Goal: Task Accomplishment & Management: Use online tool/utility

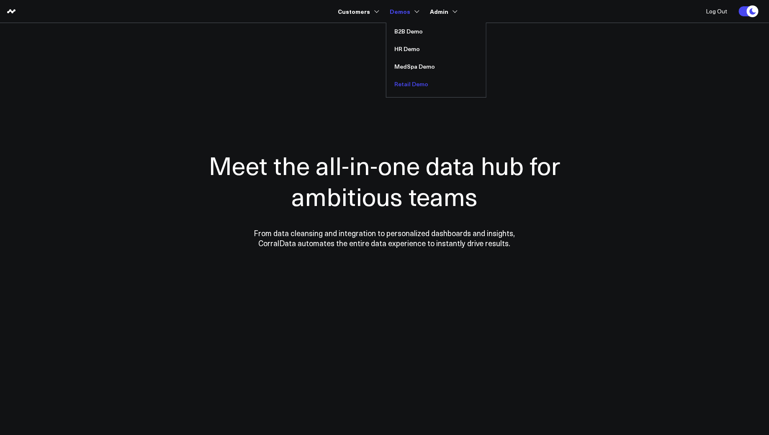
click at [408, 87] on link "Retail Demo" at bounding box center [436, 84] width 100 height 18
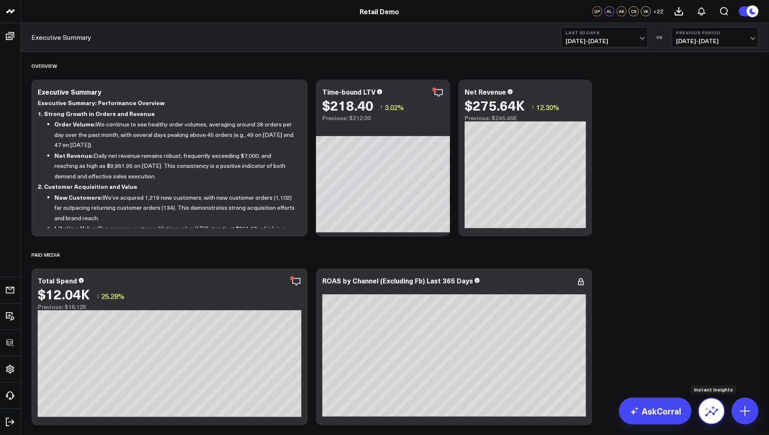
click at [713, 414] on icon at bounding box center [711, 412] width 13 height 8
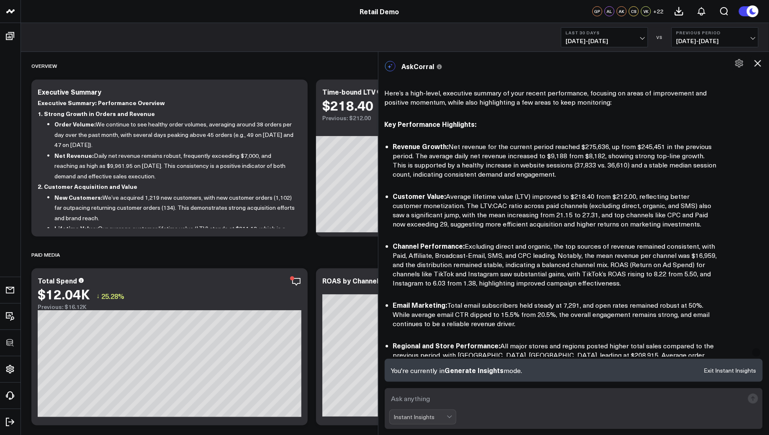
scroll to position [17, 0]
click at [754, 62] on icon at bounding box center [757, 63] width 10 height 10
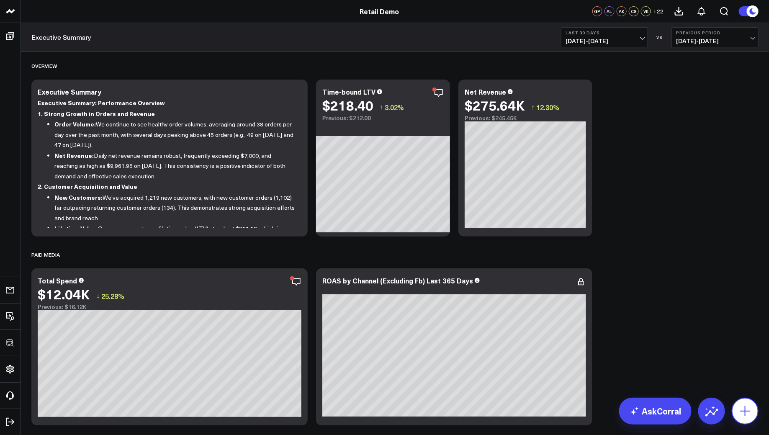
click at [749, 418] on button at bounding box center [744, 410] width 27 height 27
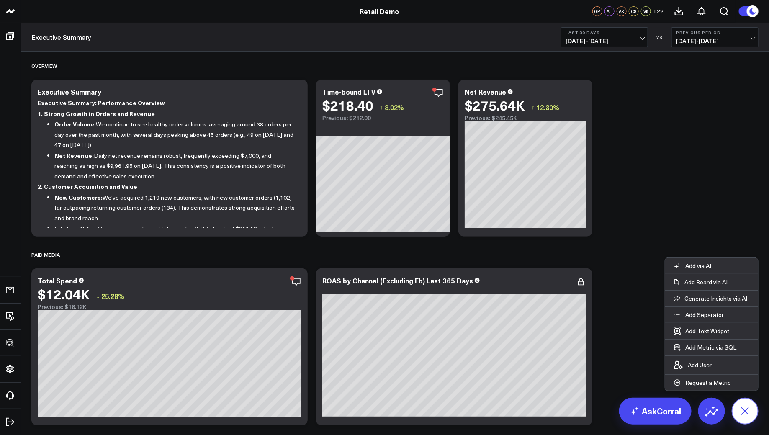
click at [749, 418] on button at bounding box center [744, 410] width 27 height 27
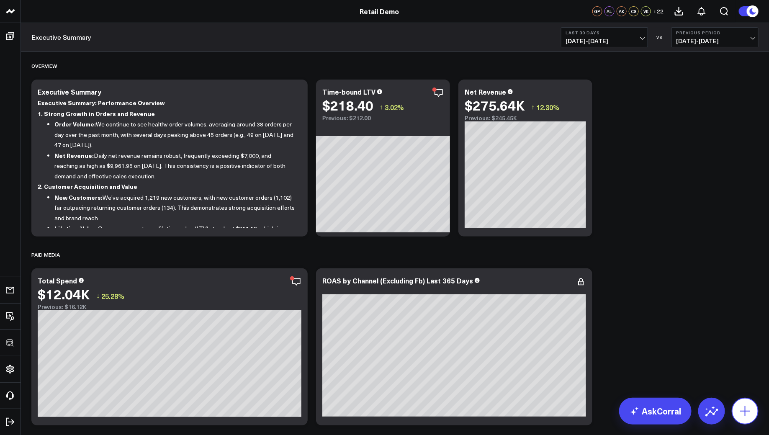
click at [746, 406] on icon at bounding box center [744, 410] width 13 height 13
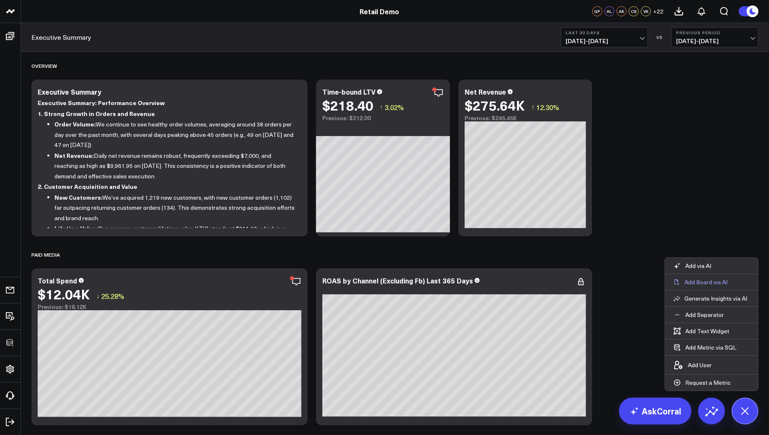
click at [687, 286] on p "Add Board via AI" at bounding box center [705, 282] width 43 height 8
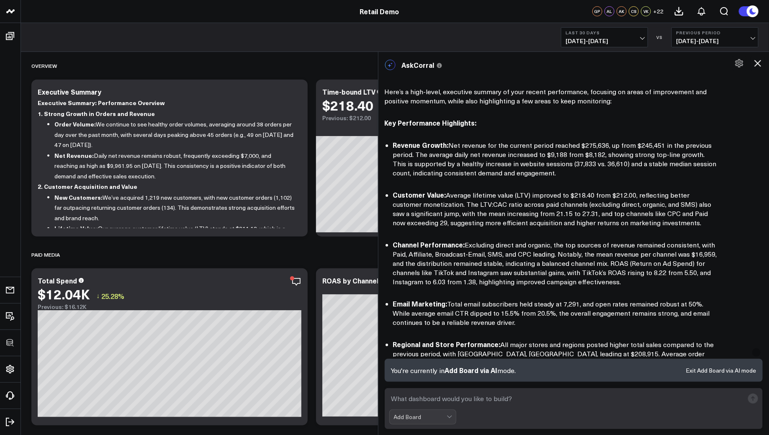
scroll to position [390, 0]
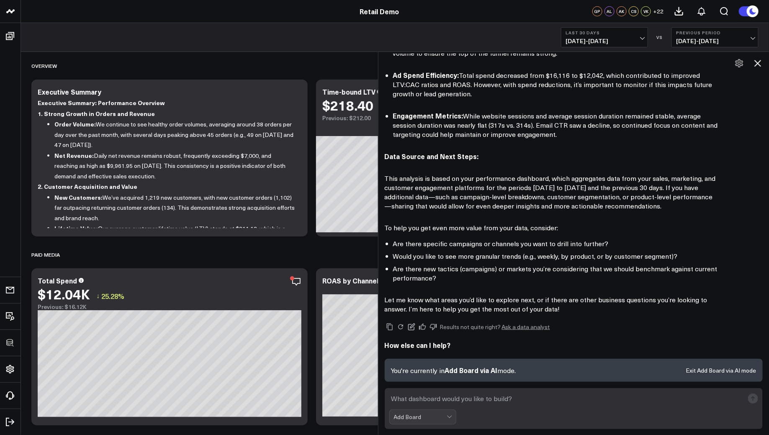
click at [760, 62] on icon at bounding box center [757, 63] width 10 height 10
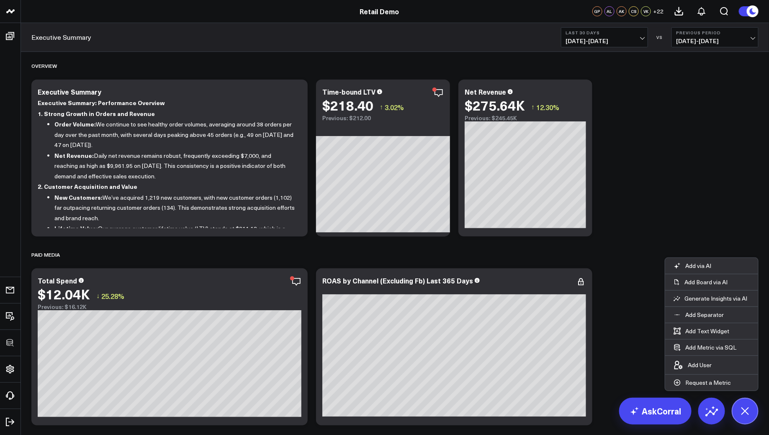
scroll to position [367, 0]
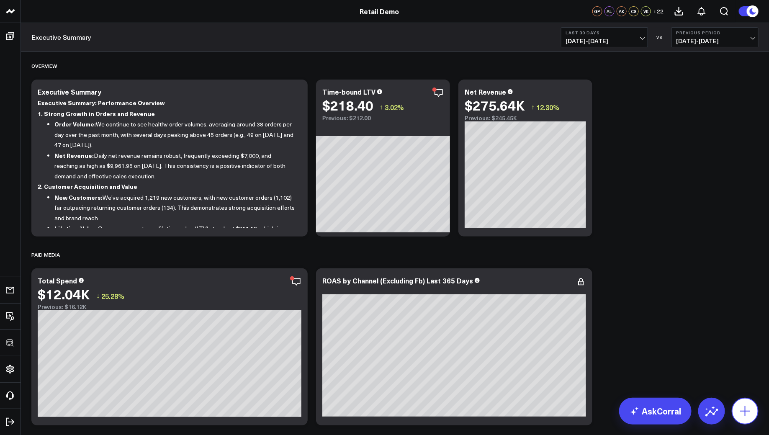
click at [739, 417] on icon at bounding box center [744, 410] width 13 height 13
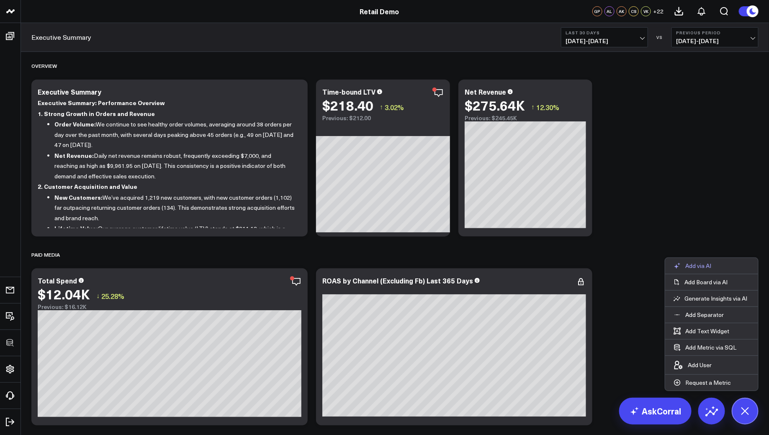
click at [692, 269] on p "Add via AI" at bounding box center [698, 266] width 26 height 8
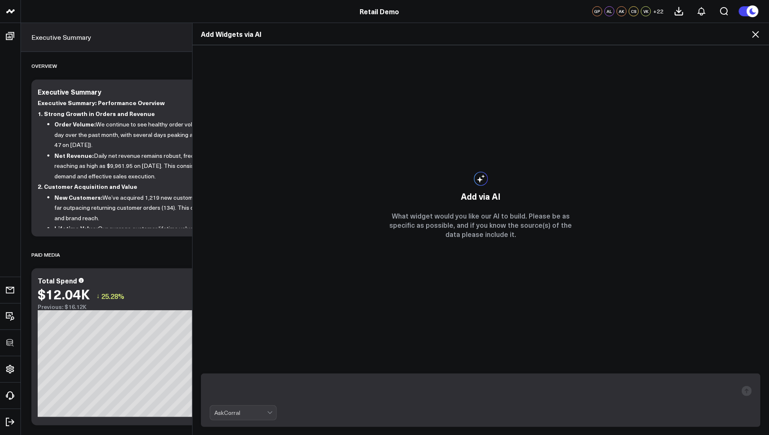
click at [752, 36] on icon at bounding box center [755, 34] width 10 height 10
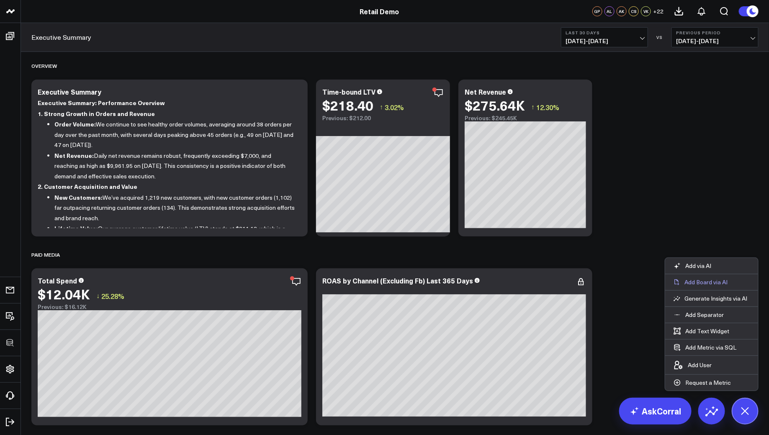
click at [701, 284] on p "Add Board via AI" at bounding box center [705, 282] width 43 height 8
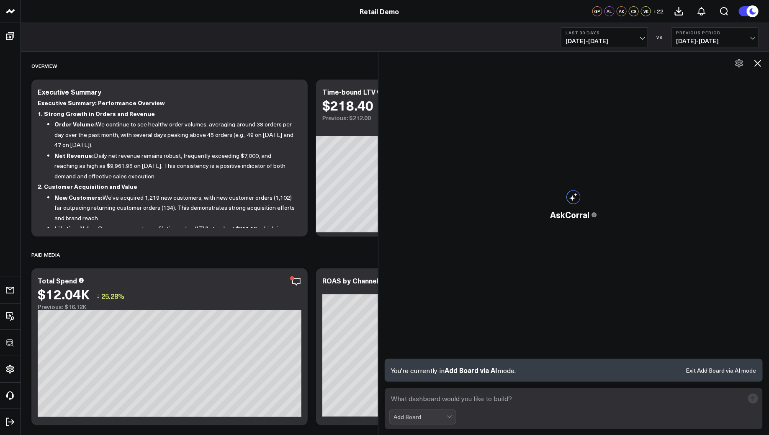
click at [427, 401] on textarea at bounding box center [566, 398] width 355 height 15
paste textarea "Build a dashboard for the ecommerce team to track revenue growth and efficiency."
click at [490, 403] on textarea "Build a dashboard for the ecommerce team to track revenue growth and efficiency." at bounding box center [566, 398] width 355 height 15
click at [479, 404] on textarea "Build a dashboard for the ecommerce team to track revenue growth and efficiency." at bounding box center [566, 398] width 355 height 15
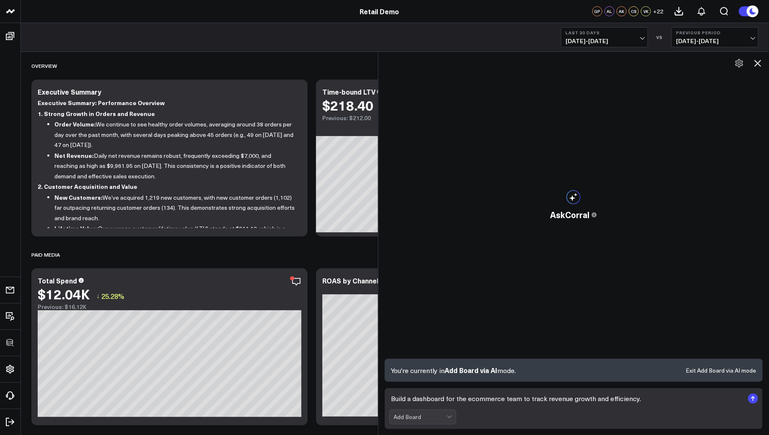
drag, startPoint x: 446, startPoint y: 400, endPoint x: 521, endPoint y: 403, distance: 75.3
click at [521, 403] on textarea "Build a dashboard for the ecommerce team to track revenue growth and efficiency." at bounding box center [566, 398] width 355 height 15
type textarea "Build a dashboard to track revenue growth and efficiency."
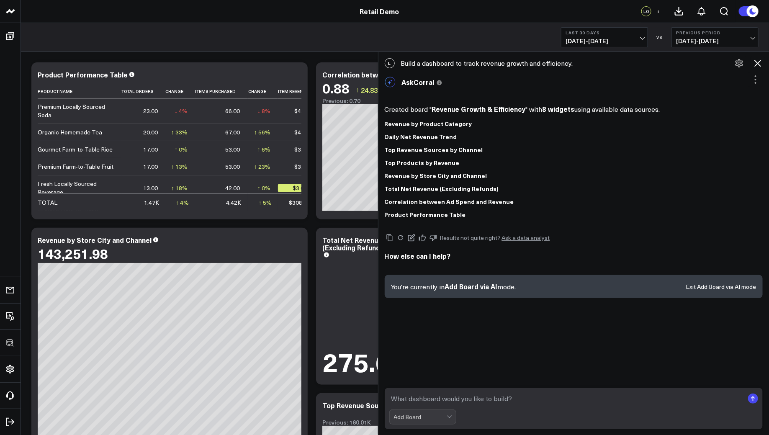
click at [755, 65] on icon at bounding box center [757, 63] width 7 height 7
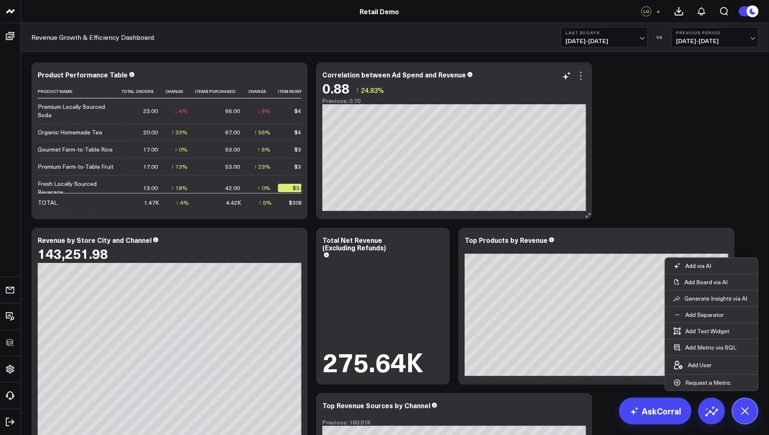
click at [582, 79] on icon at bounding box center [581, 76] width 10 height 10
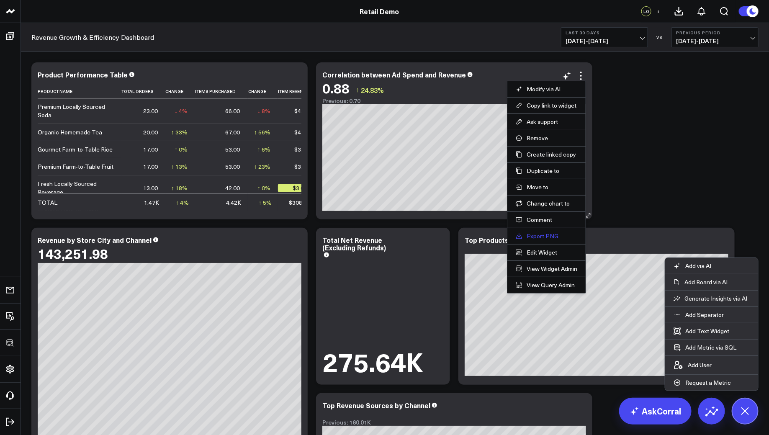
click at [541, 232] on link "Export PNG" at bounding box center [546, 236] width 62 height 8
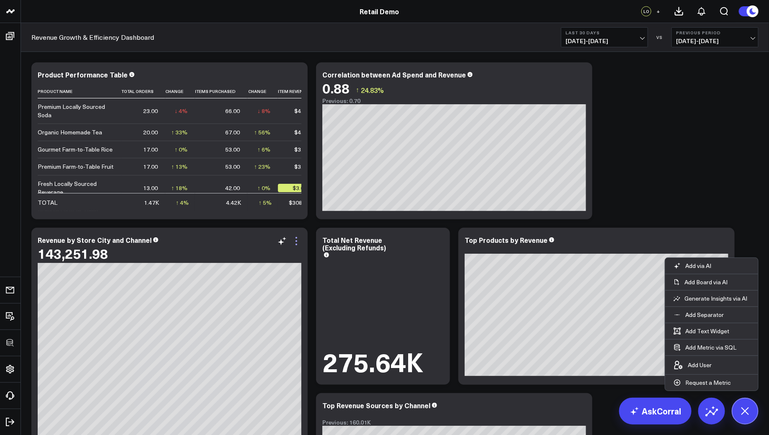
click at [294, 241] on icon at bounding box center [296, 241] width 10 height 10
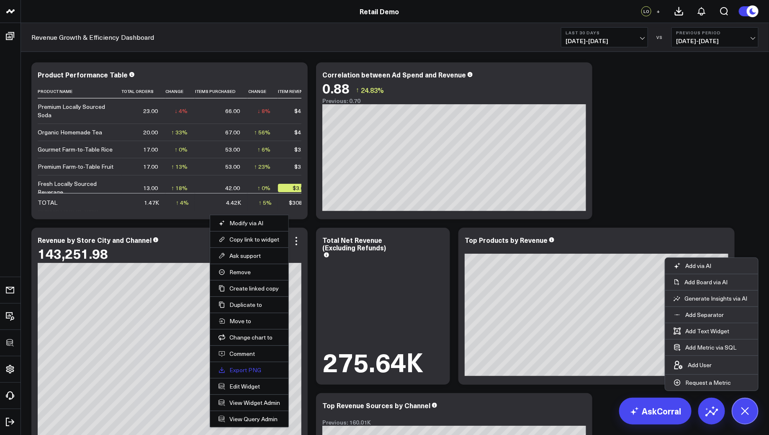
click at [238, 366] on link "Export PNG" at bounding box center [249, 370] width 62 height 8
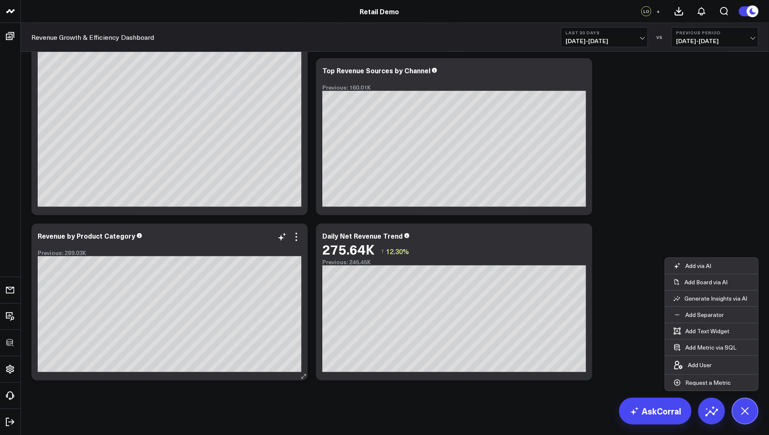
scroll to position [47, 0]
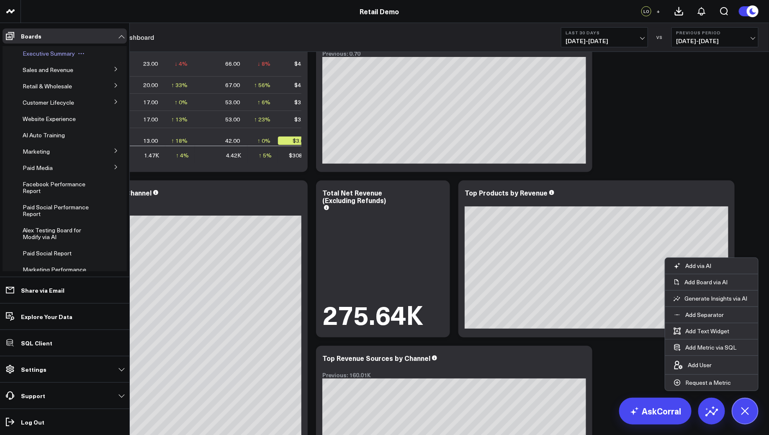
click at [29, 57] on div "Executive Summary" at bounding box center [60, 53] width 82 height 15
click at [30, 54] on span "Executive Summary" at bounding box center [49, 53] width 52 height 8
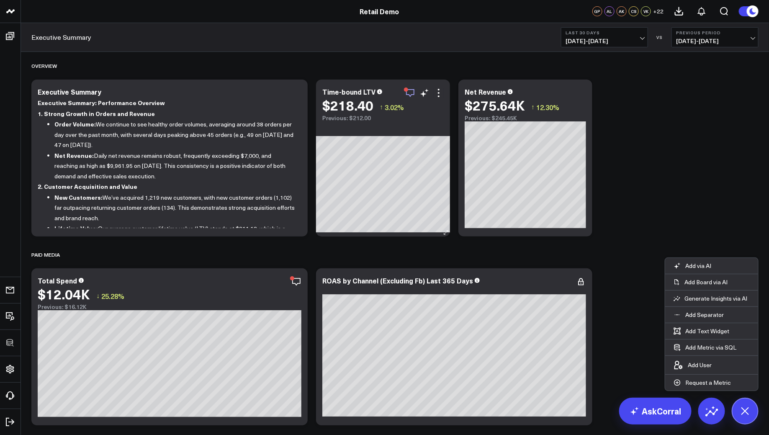
click at [412, 95] on icon "button" at bounding box center [410, 93] width 10 height 10
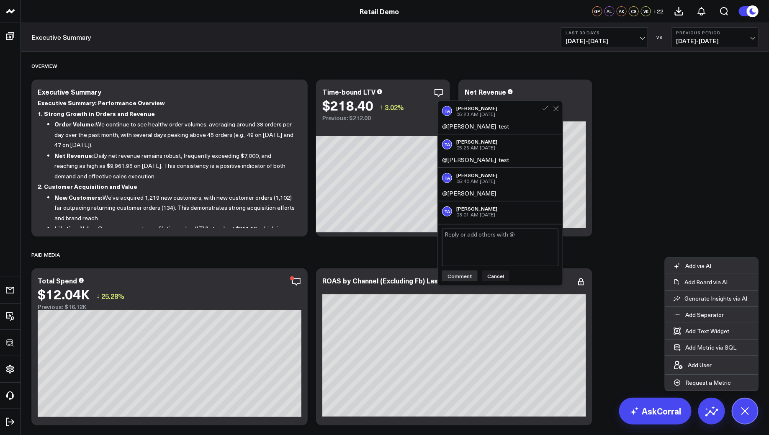
scroll to position [10, 0]
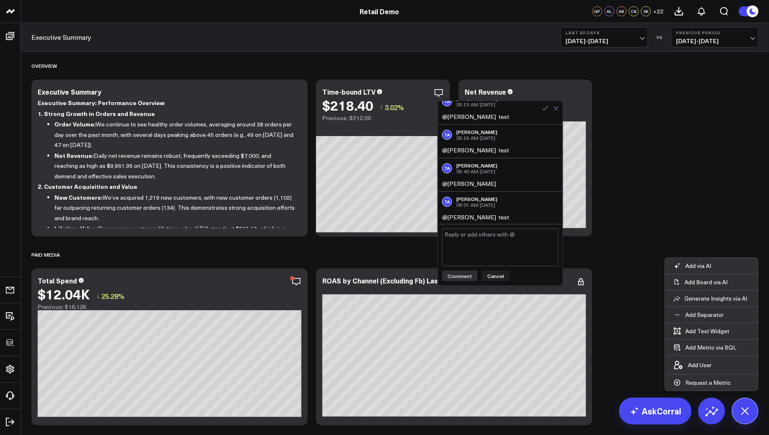
click at [556, 107] on icon at bounding box center [555, 108] width 5 height 5
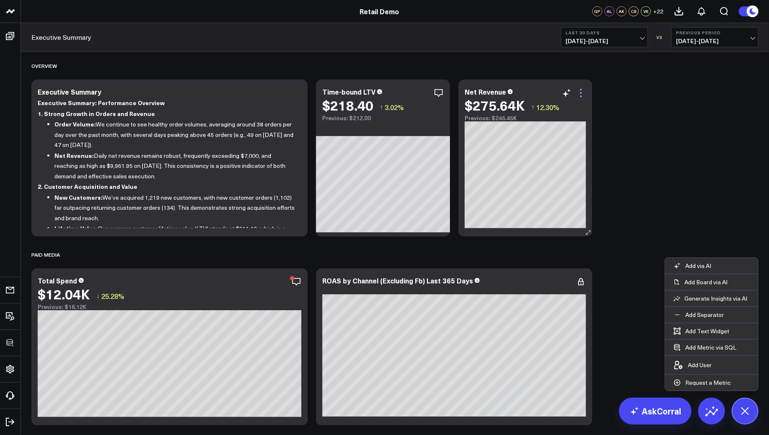
click at [583, 92] on icon at bounding box center [581, 93] width 10 height 10
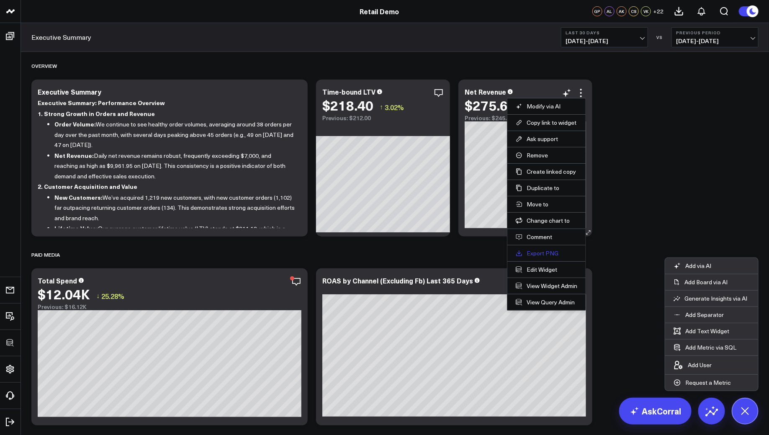
click at [541, 254] on link "Export PNG" at bounding box center [546, 253] width 62 height 8
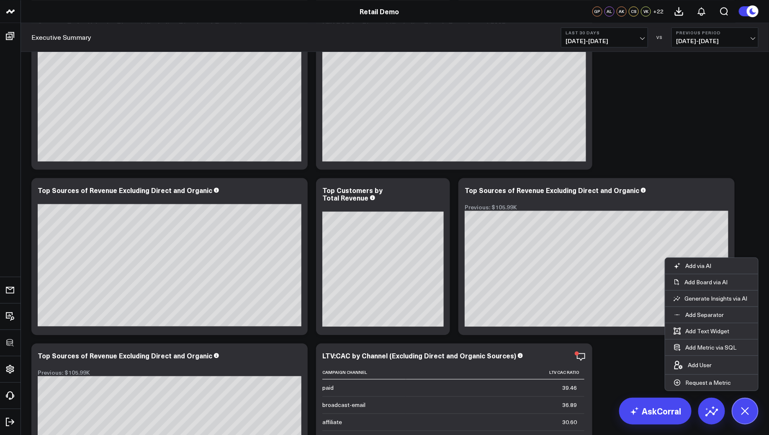
scroll to position [796, 0]
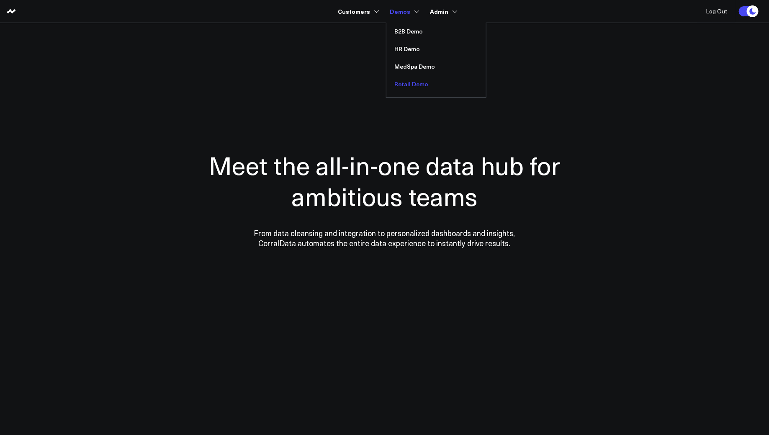
click at [410, 82] on link "Retail Demo" at bounding box center [436, 84] width 100 height 18
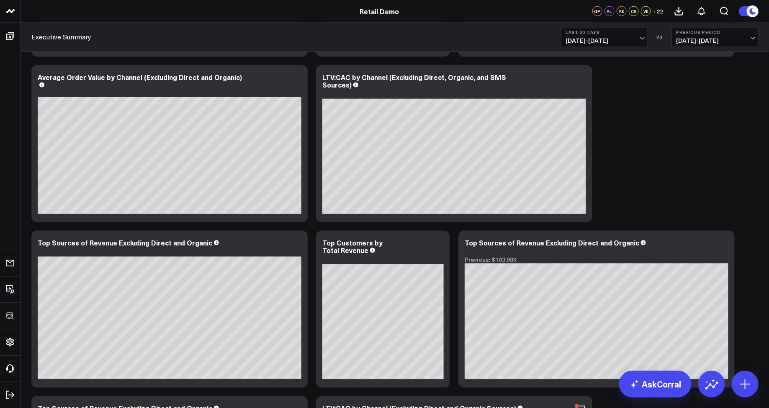
scroll to position [733, 0]
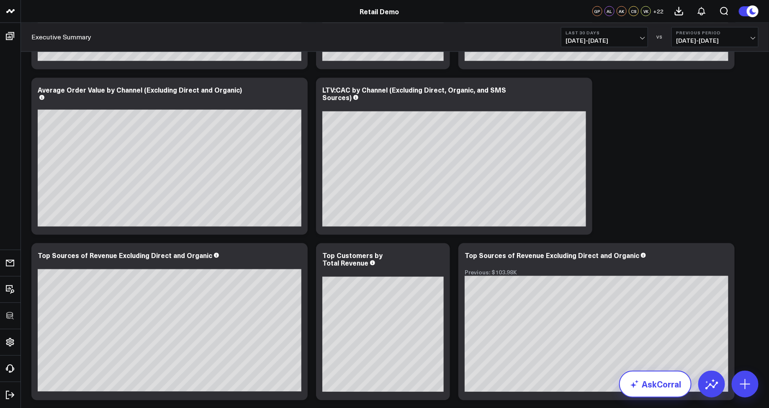
click at [645, 382] on link "AskCorral" at bounding box center [655, 383] width 72 height 27
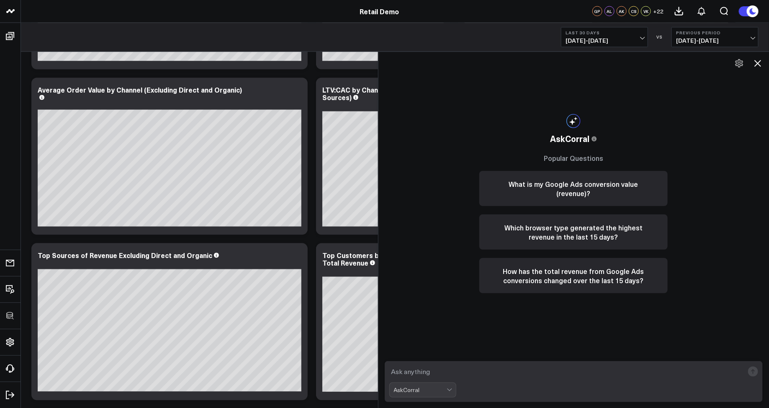
click at [765, 63] on div "AskCorral This feature is experimental, yet powerful. Always check your answers…" at bounding box center [573, 230] width 391 height 356
click at [749, 64] on div "AskCorral This feature is experimental, yet powerful. Always check your answers…" at bounding box center [573, 230] width 391 height 356
click at [759, 64] on icon at bounding box center [757, 63] width 7 height 7
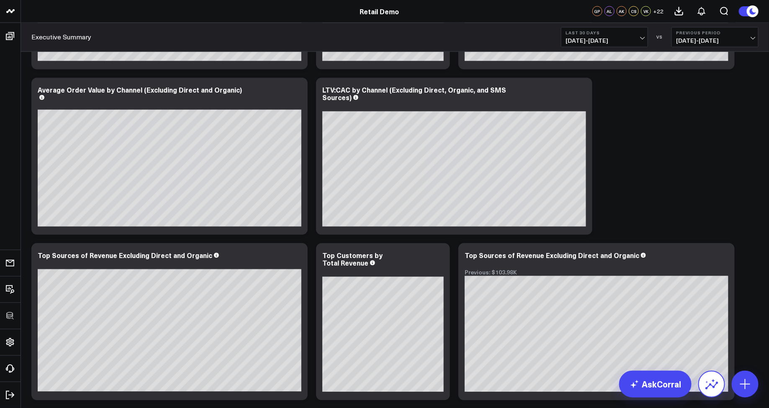
click at [713, 385] on icon at bounding box center [711, 383] width 13 height 13
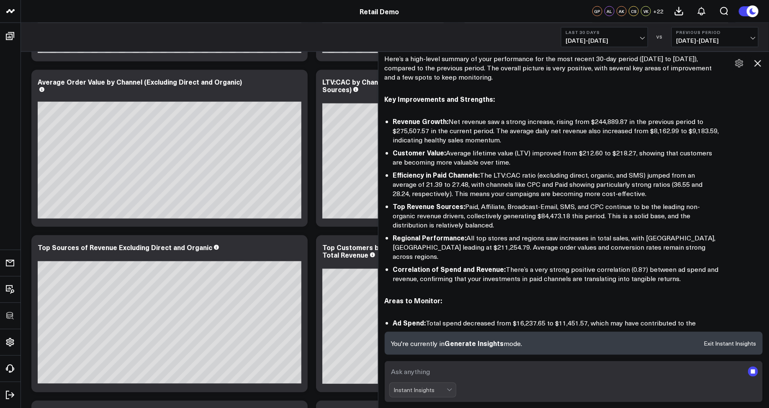
scroll to position [748, 0]
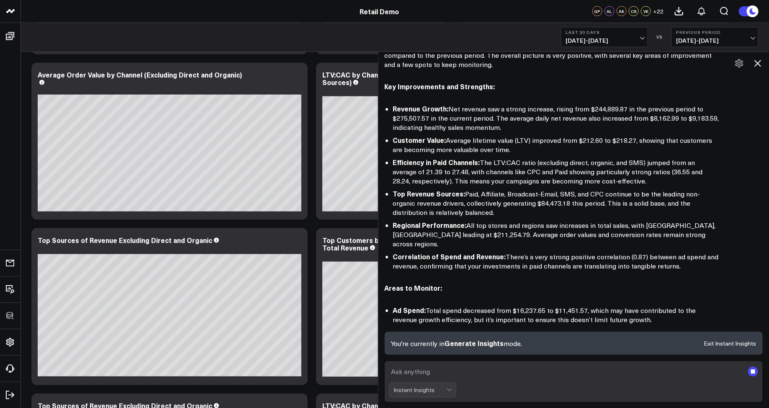
click at [755, 62] on icon at bounding box center [757, 63] width 10 height 10
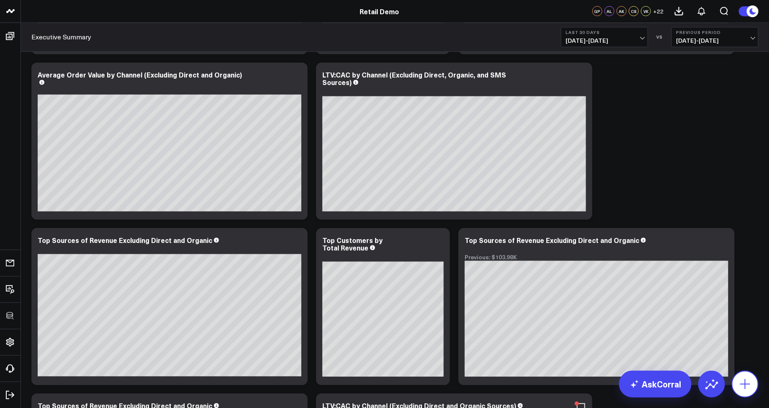
scroll to position [49, 0]
click at [699, 384] on button at bounding box center [711, 383] width 27 height 27
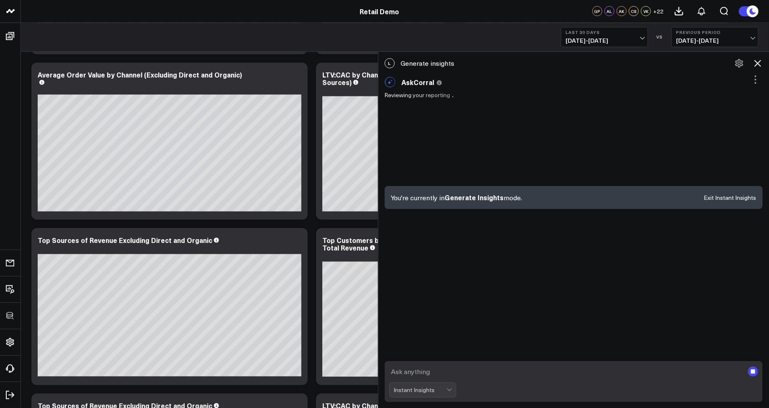
scroll to position [737, 0]
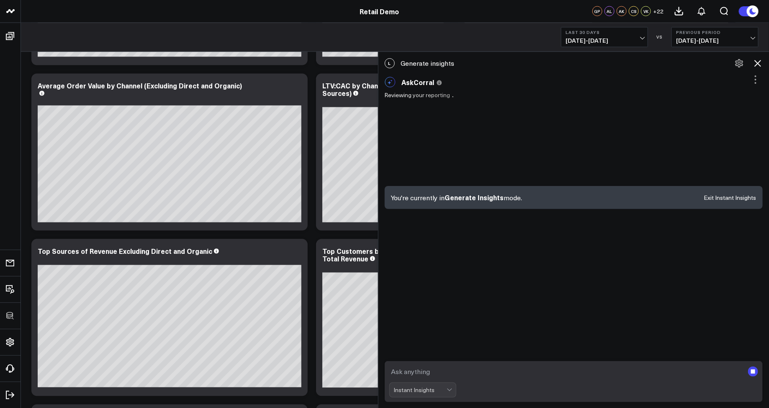
click at [759, 57] on button at bounding box center [757, 63] width 14 height 14
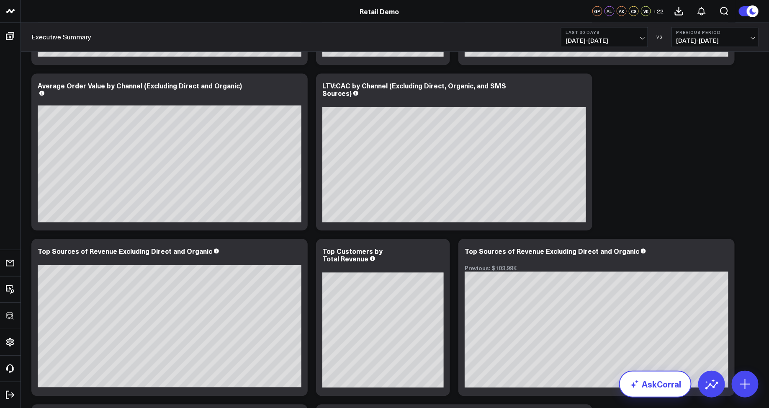
click at [649, 390] on link "AskCorral" at bounding box center [655, 383] width 72 height 27
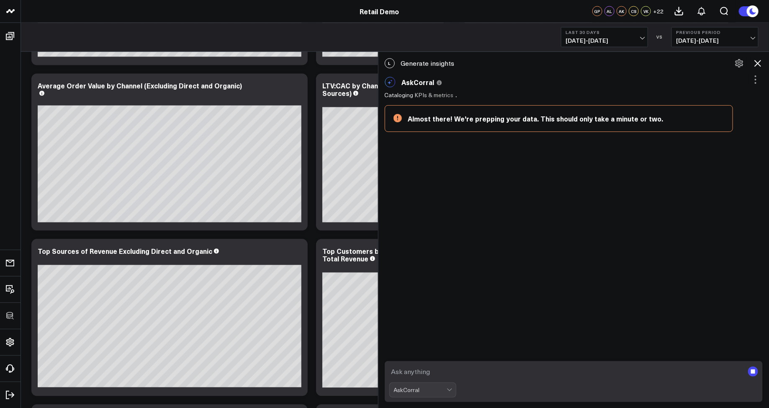
click at [757, 62] on icon at bounding box center [757, 63] width 7 height 7
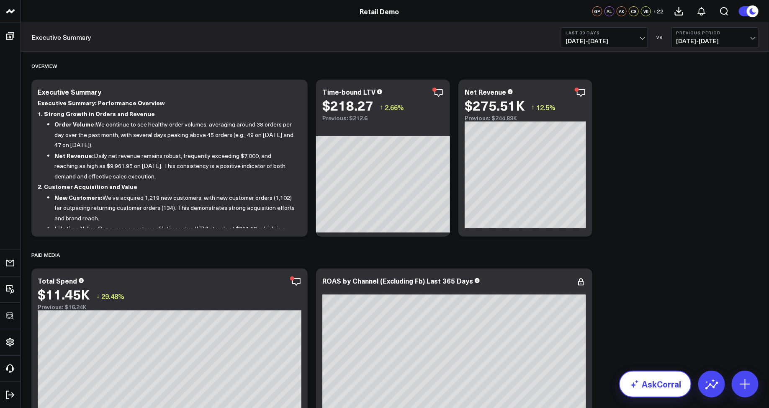
click at [646, 386] on link "AskCorral" at bounding box center [655, 383] width 72 height 27
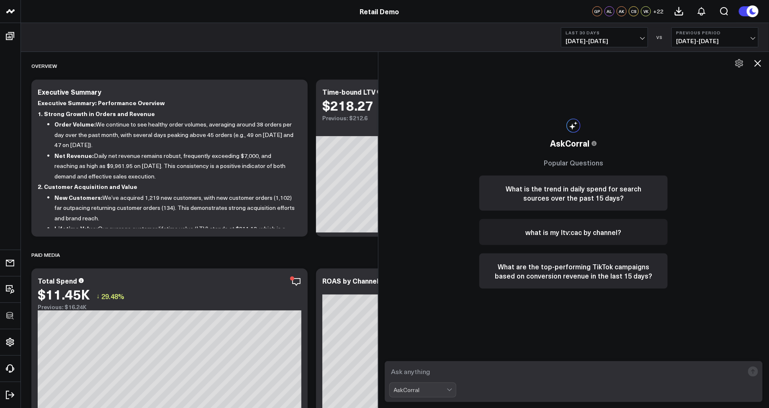
click at [573, 235] on button "what is my ltv:cac by channel?" at bounding box center [573, 232] width 188 height 26
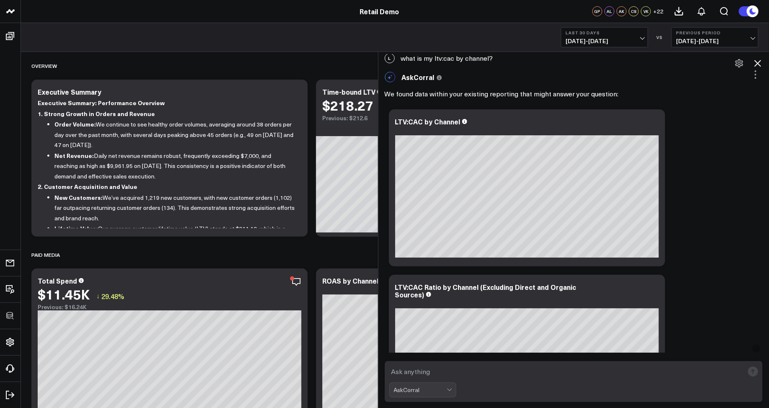
scroll to position [3, 0]
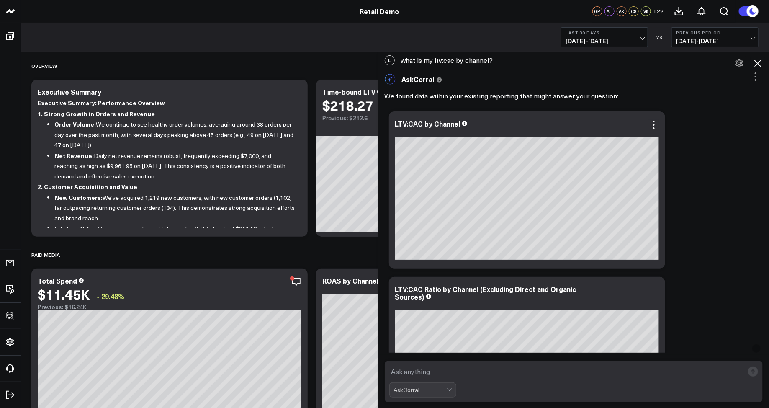
drag, startPoint x: 551, startPoint y: 132, endPoint x: 416, endPoint y: 111, distance: 136.0
click at [416, 111] on div "LTV:CAC by Channel" at bounding box center [527, 189] width 276 height 157
drag, startPoint x: 533, startPoint y: 124, endPoint x: 202, endPoint y: 134, distance: 331.1
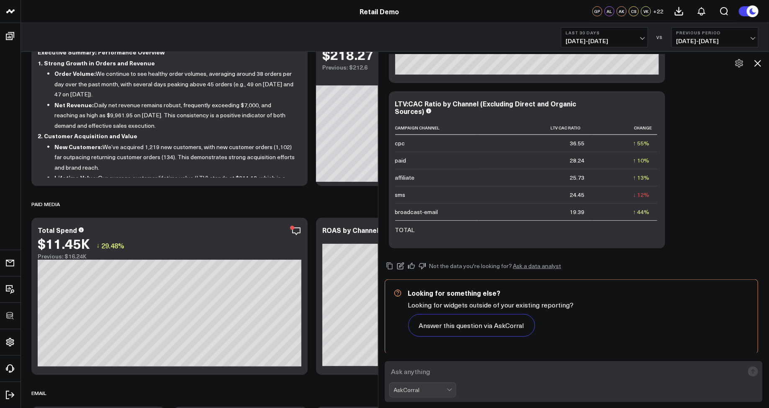
scroll to position [62, 0]
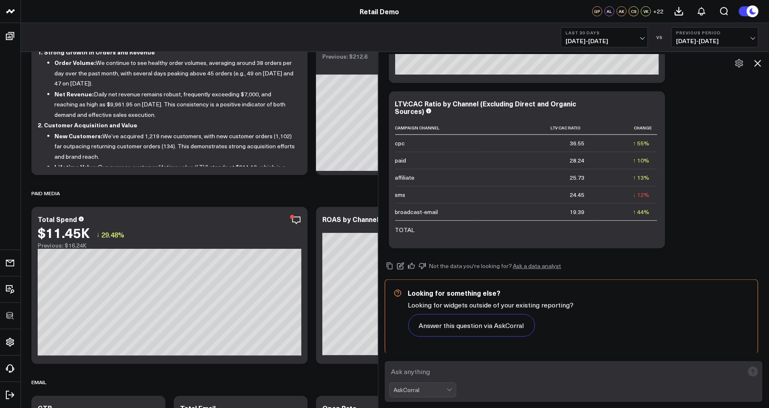
click at [517, 258] on div "Not the data you're looking for? Ask a data analyst Looking for something else?…" at bounding box center [574, 302] width 378 height 101
click at [475, 372] on textarea at bounding box center [566, 371] width 355 height 15
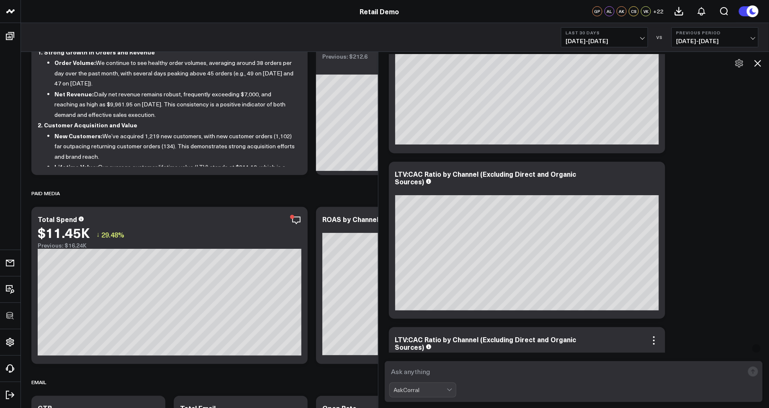
scroll to position [0, 0]
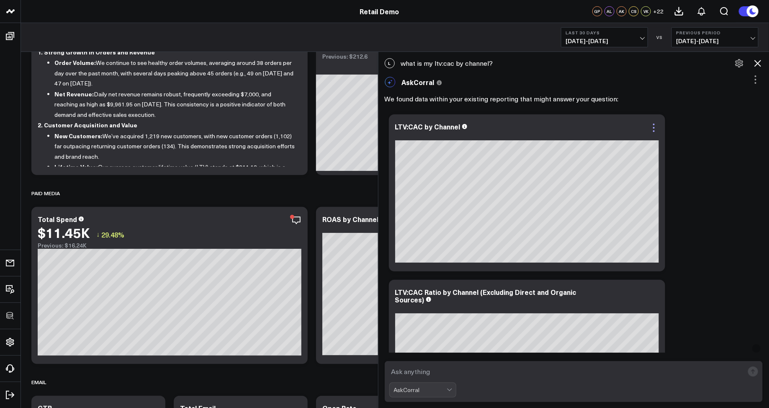
click at [652, 128] on icon at bounding box center [654, 128] width 10 height 10
click at [695, 223] on div "Ask support Change chart to Fuel Gauge Fuel Gauge w/o Comparison Comparison Bar…" at bounding box center [574, 358] width 378 height 496
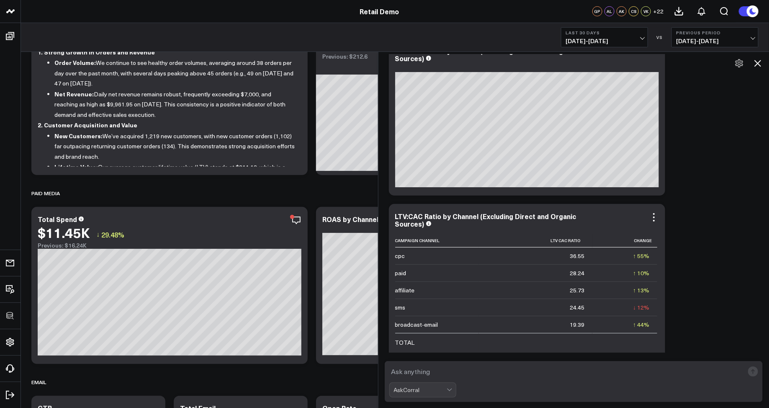
scroll to position [354, 0]
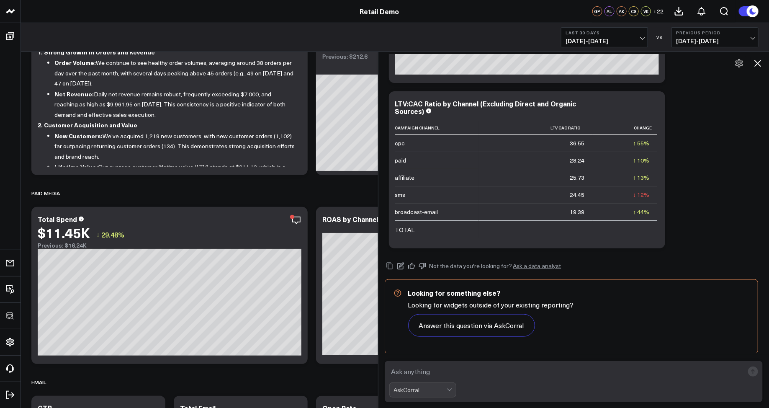
click at [756, 63] on icon at bounding box center [757, 63] width 10 height 10
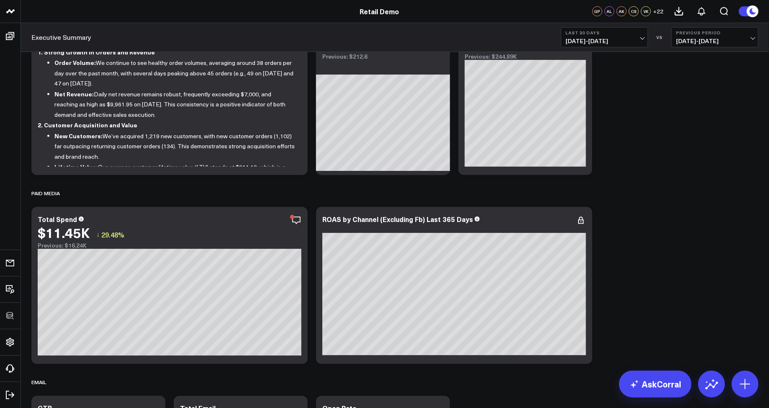
scroll to position [0, 0]
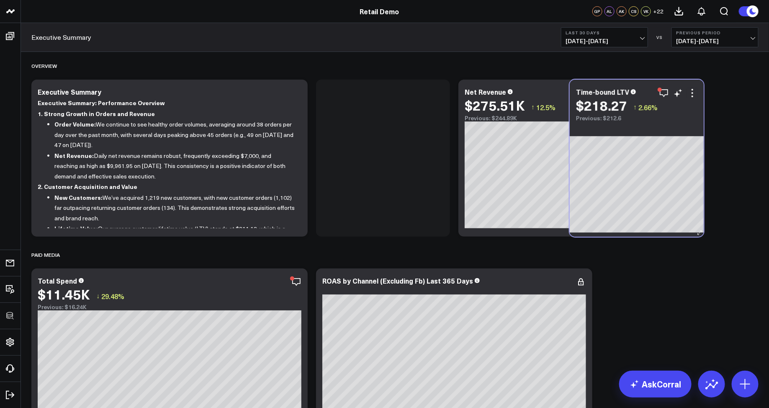
drag, startPoint x: 377, startPoint y: 132, endPoint x: 641, endPoint y: 132, distance: 263.6
click at [641, 132] on div "Time-bound LTV $218.27 ↑ 2.66% Previous: $212.6" at bounding box center [636, 157] width 134 height 157
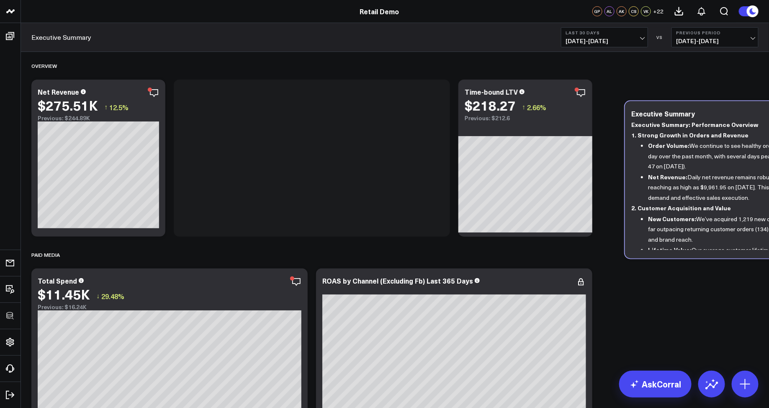
drag, startPoint x: 525, startPoint y: 92, endPoint x: 649, endPoint y: 95, distance: 124.3
click at [650, 101] on div "Executive Summary Executive Summary: Performance Overview 1. Strong Growth in O…" at bounding box center [763, 179] width 276 height 157
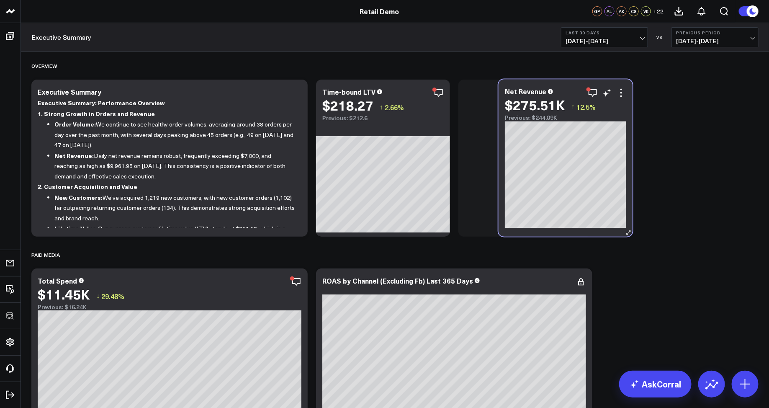
drag, startPoint x: 74, startPoint y: 86, endPoint x: 518, endPoint y: 85, distance: 443.9
click at [518, 85] on div "Net Revenue $275.51K ↑ 12.5% Previous: $244.89K" at bounding box center [565, 157] width 134 height 157
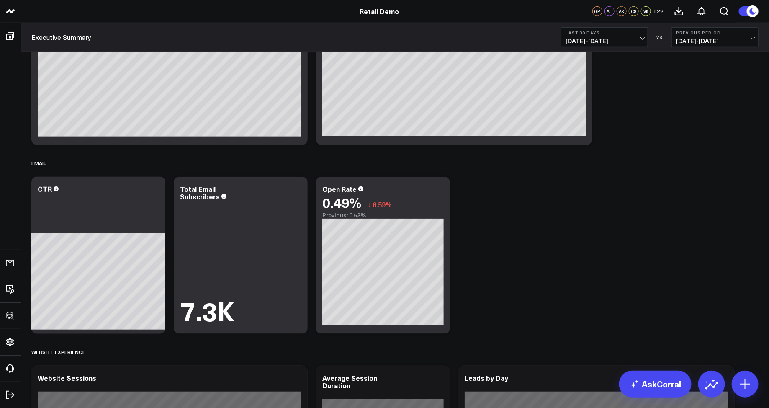
scroll to position [290, 0]
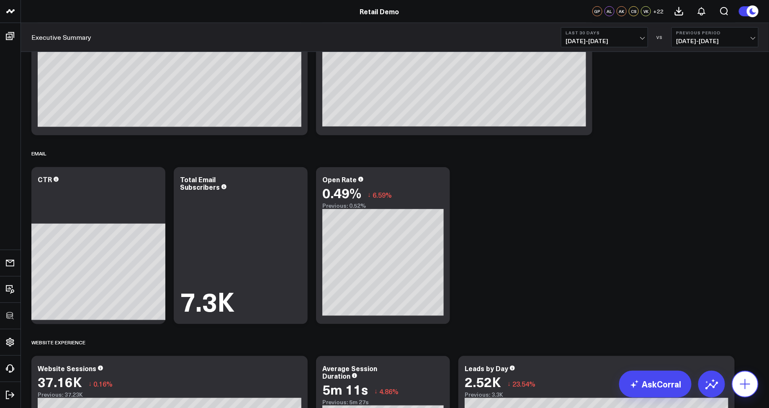
click at [746, 380] on icon at bounding box center [744, 383] width 13 height 13
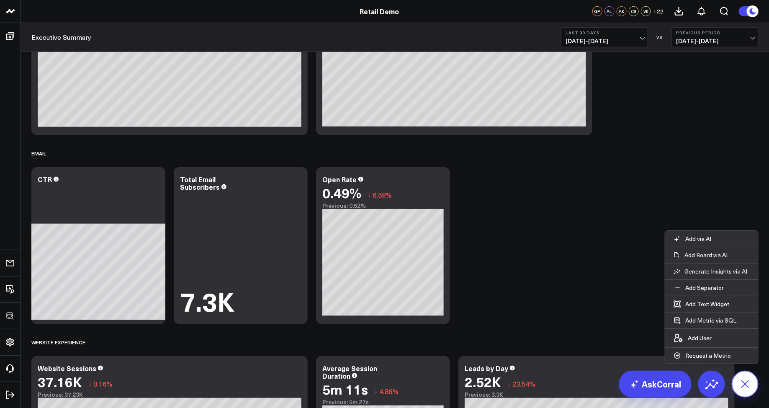
click at [745, 384] on icon at bounding box center [745, 384] width 14 height 14
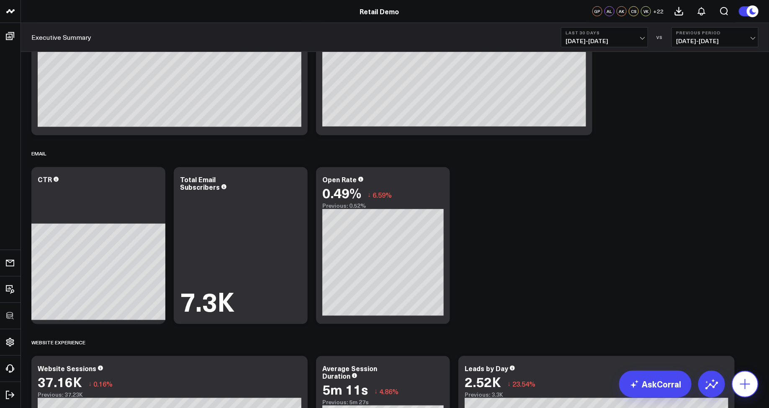
click at [745, 389] on icon at bounding box center [744, 383] width 13 height 13
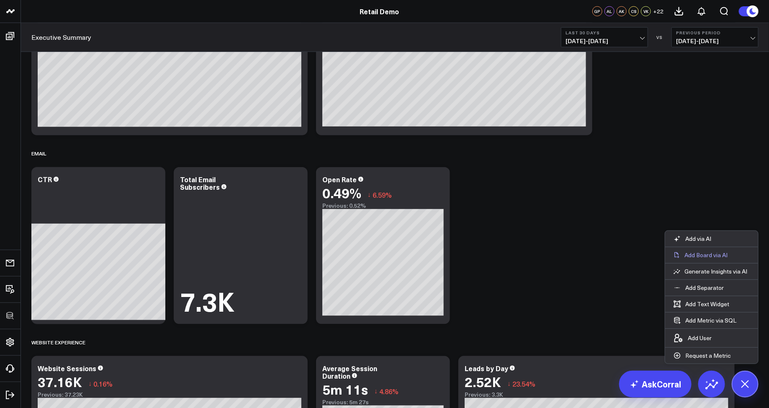
click at [703, 256] on p "Add Board via AI" at bounding box center [705, 255] width 43 height 8
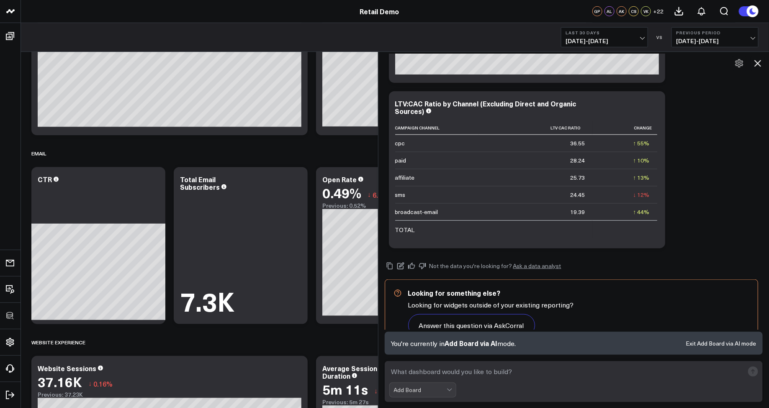
scroll to position [376, 0]
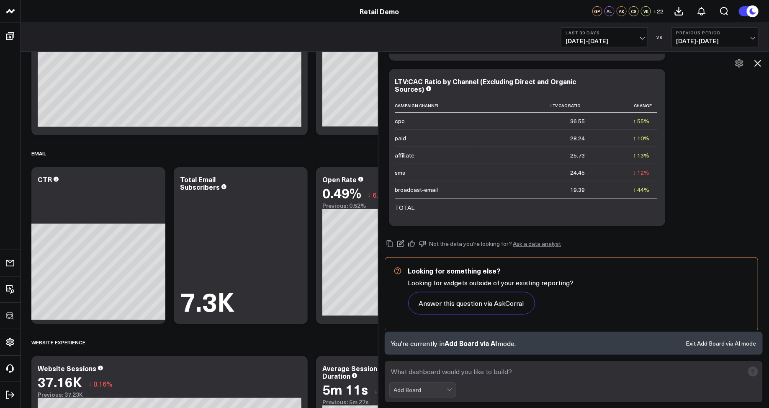
click at [511, 366] on textarea at bounding box center [566, 371] width 355 height 15
type textarea "build me a paid media performance dashboard"
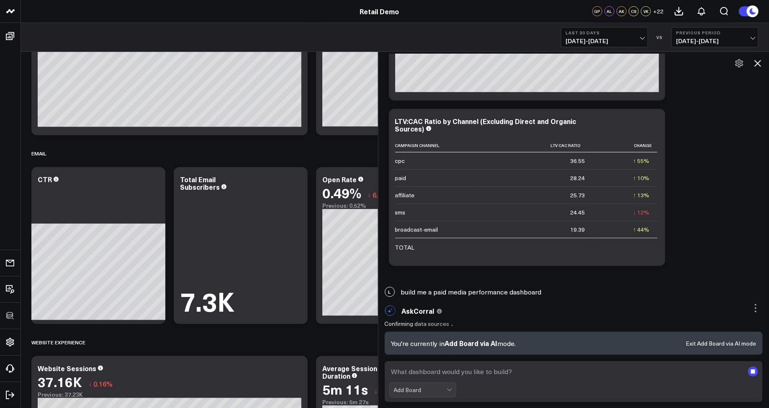
scroll to position [302, 0]
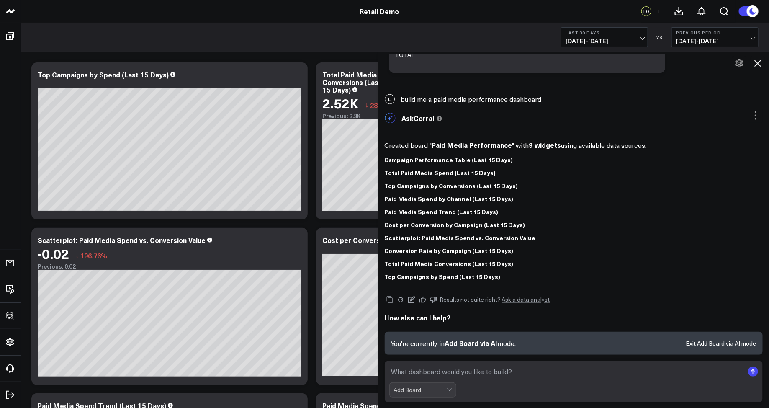
click at [761, 65] on icon at bounding box center [757, 63] width 10 height 10
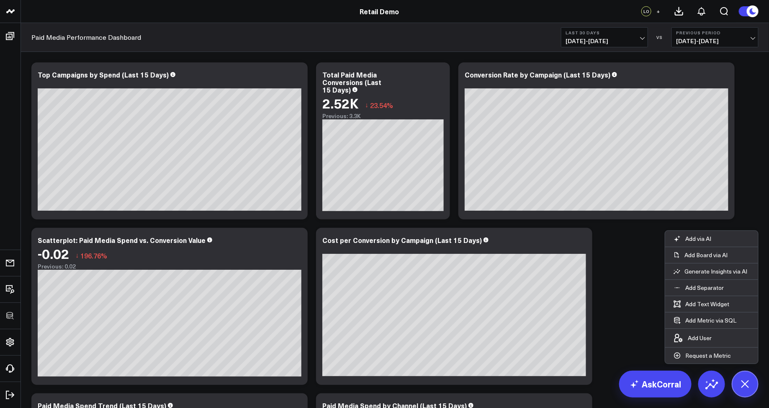
click at [626, 291] on div "Modify via AI Copy link to widget Ask support Remove Create linked copy Executi…" at bounding box center [394, 388] width 735 height 661
click at [742, 383] on icon at bounding box center [744, 383] width 19 height 19
